Goal: Entertainment & Leisure: Consume media (video, audio)

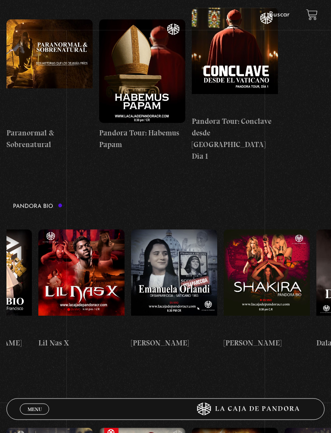
scroll to position [0, 67]
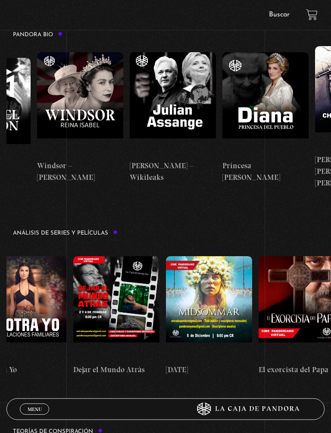
scroll to position [0, 300]
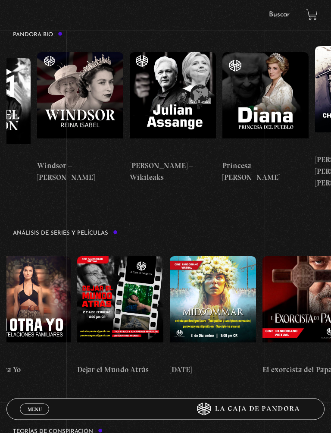
click at [136, 257] on figure at bounding box center [120, 309] width 86 height 104
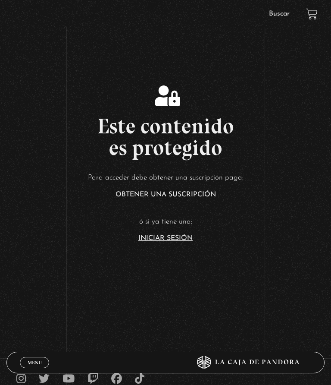
click at [157, 239] on link "Iniciar Sesión" at bounding box center [165, 238] width 54 height 7
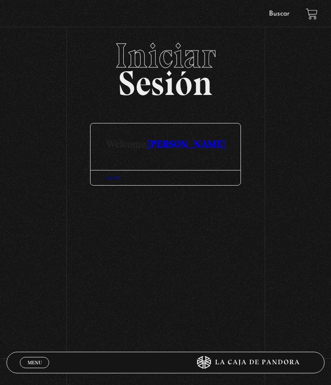
click at [36, 358] on link "Menu Cerrar" at bounding box center [34, 362] width 29 height 11
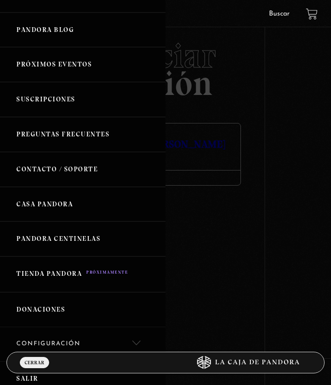
scroll to position [162, 0]
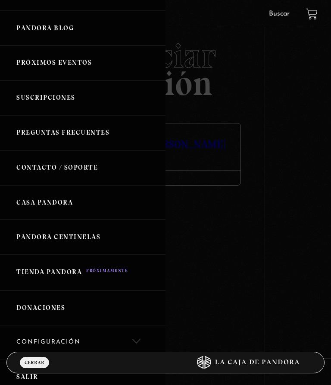
click at [70, 208] on link "Casa Pandora" at bounding box center [83, 202] width 166 height 35
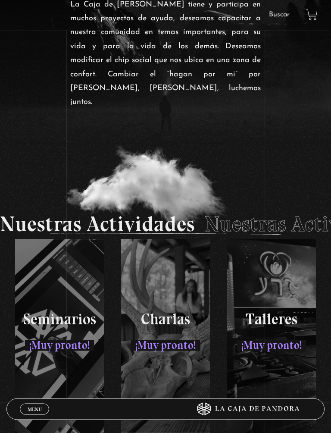
scroll to position [986, 0]
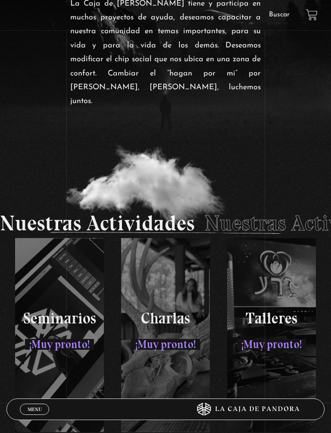
click at [36, 384] on span "Menu" at bounding box center [35, 409] width 14 height 5
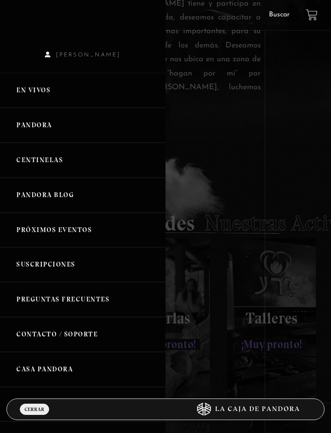
click at [54, 120] on link "Pandora" at bounding box center [83, 125] width 166 height 35
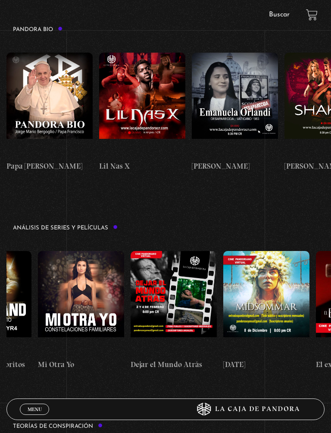
scroll to position [0, 249]
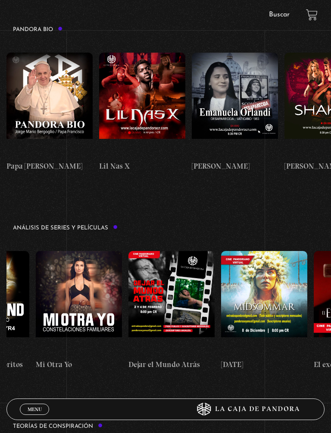
click at [167, 251] on figure at bounding box center [172, 303] width 86 height 104
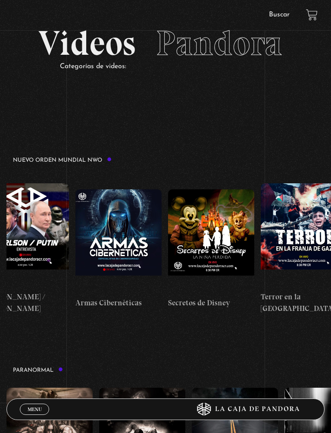
scroll to position [0, 1800]
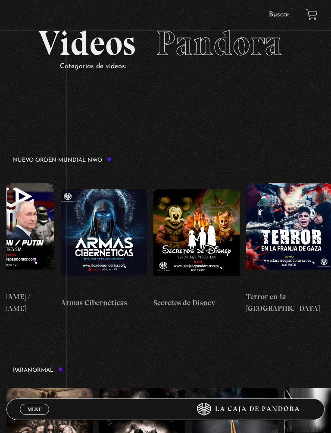
click at [210, 251] on figure at bounding box center [197, 241] width 86 height 104
